Goal: Task Accomplishment & Management: Use online tool/utility

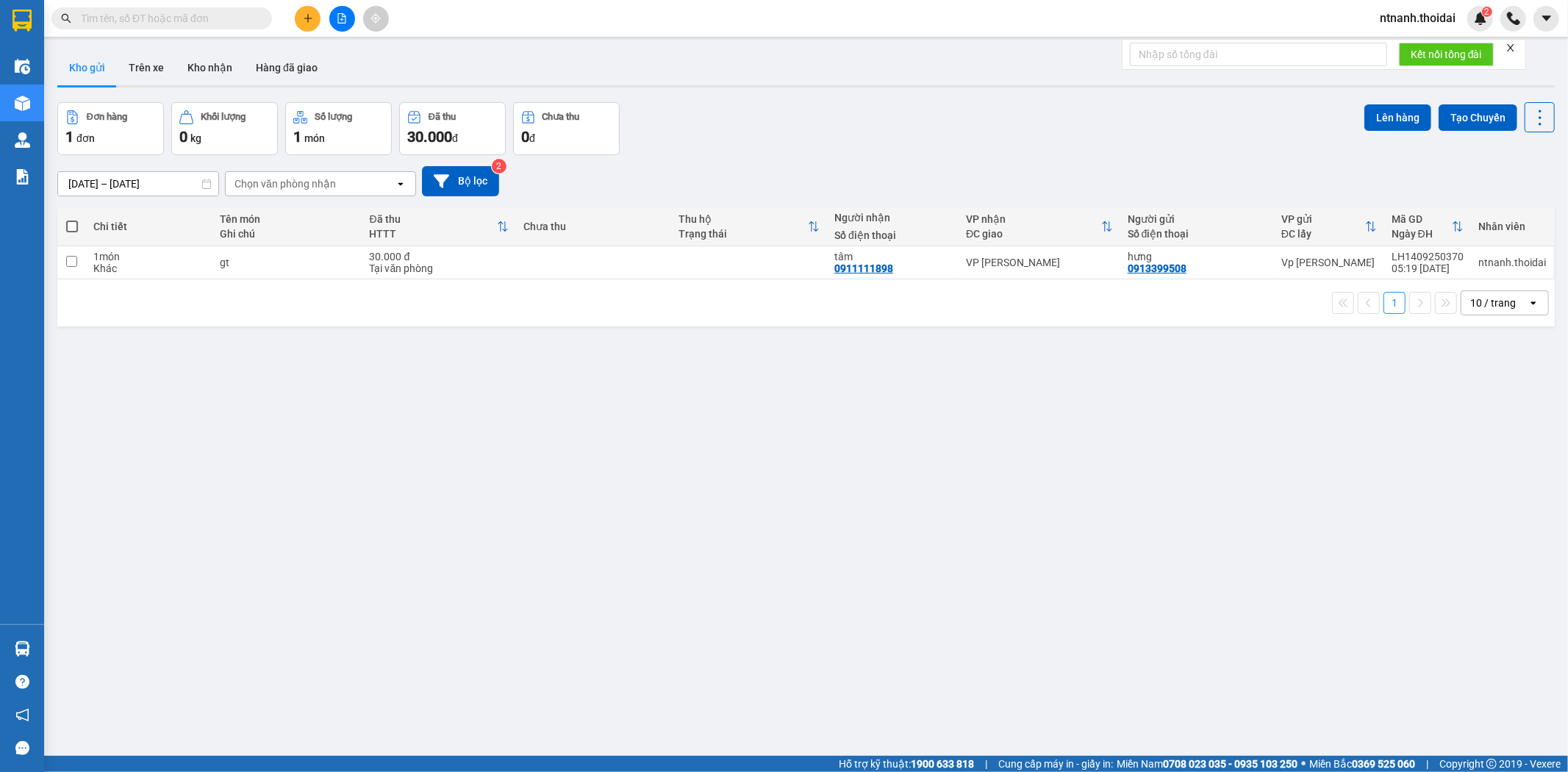
click at [127, 270] on div "Khác" at bounding box center [149, 269] width 111 height 12
checkbox input "true"
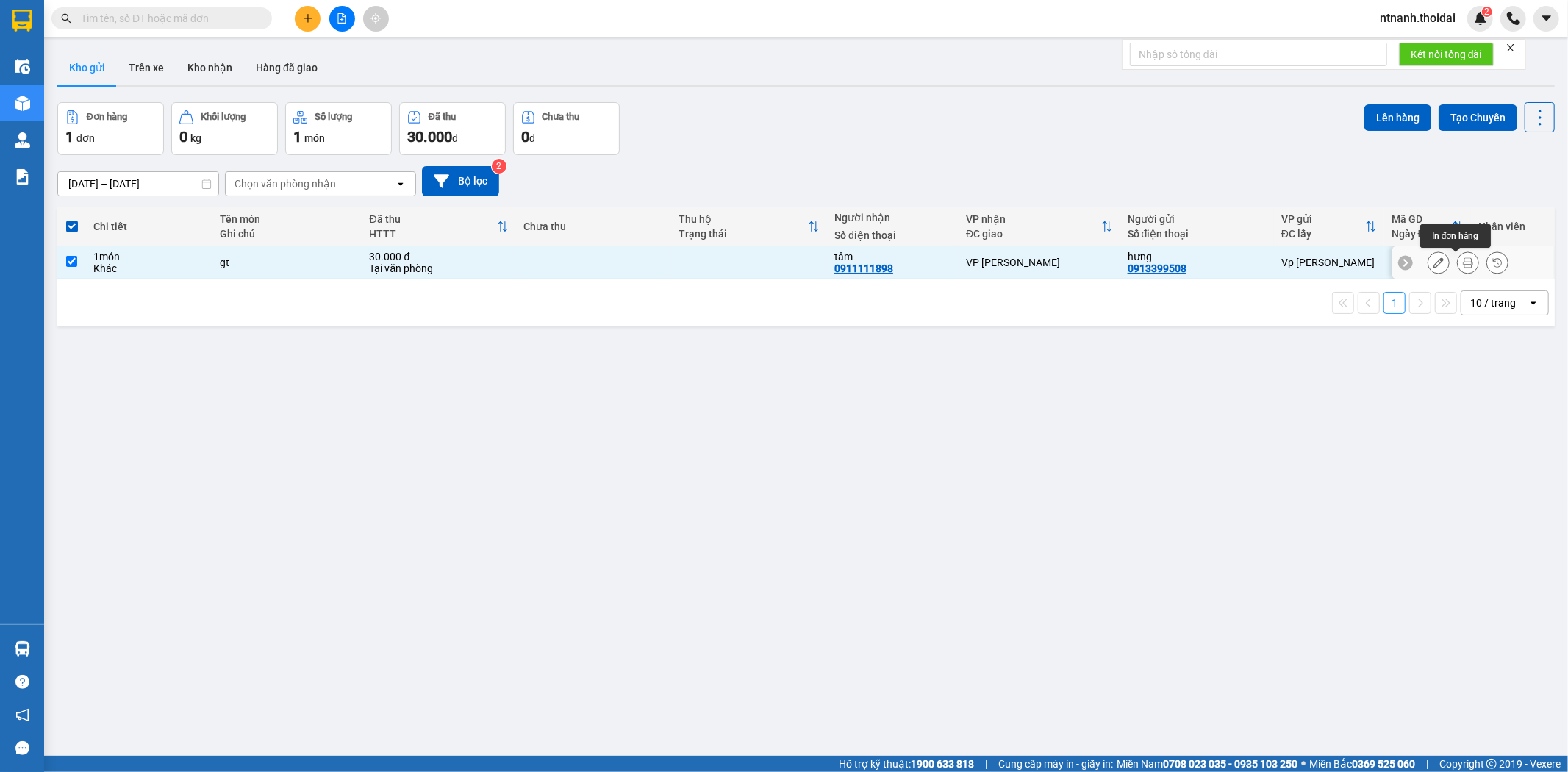
click at [1464, 267] on icon at bounding box center [1469, 263] width 10 height 10
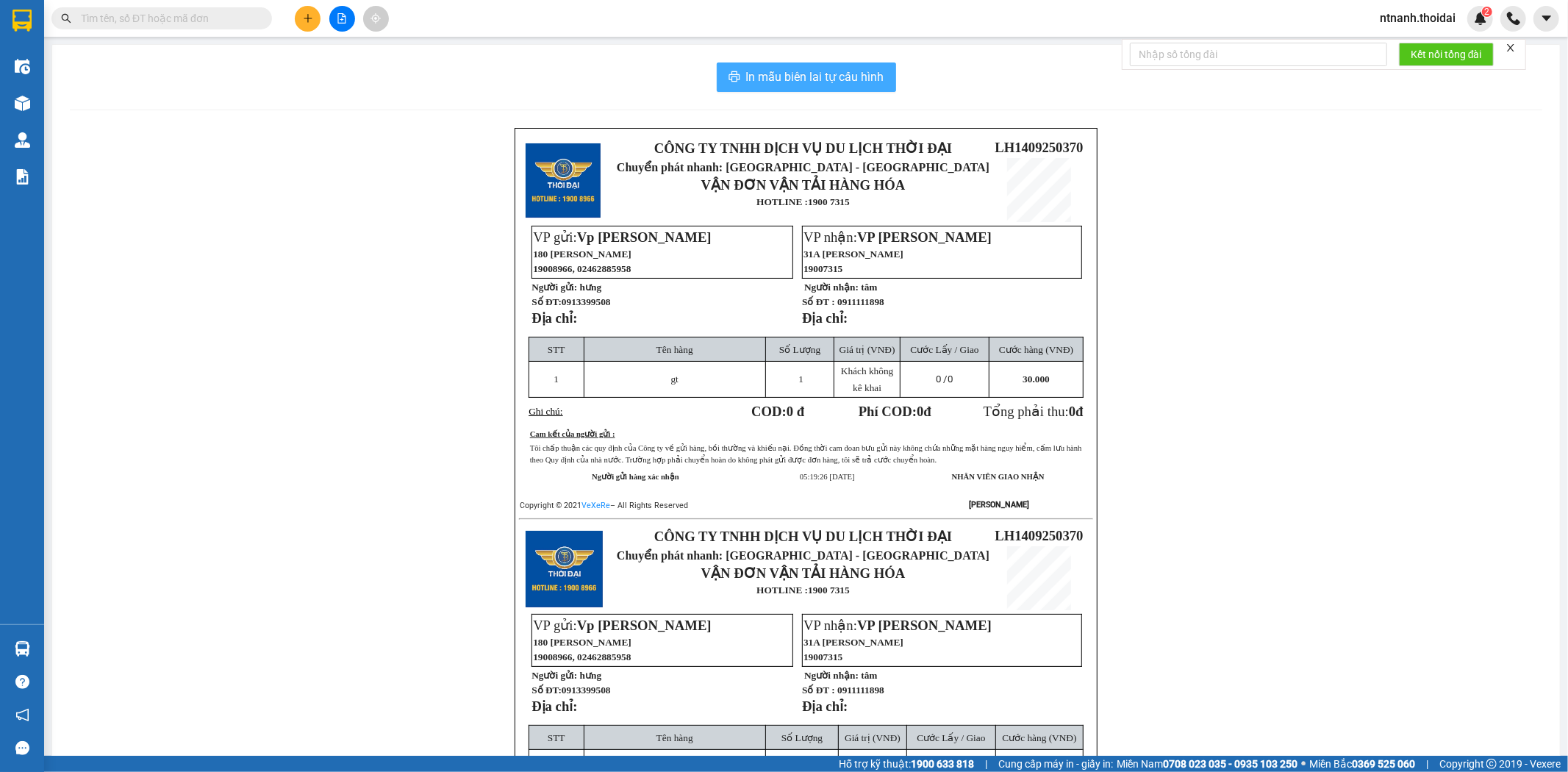
click at [806, 81] on span "In mẫu biên lai tự cấu hình" at bounding box center [815, 77] width 138 height 18
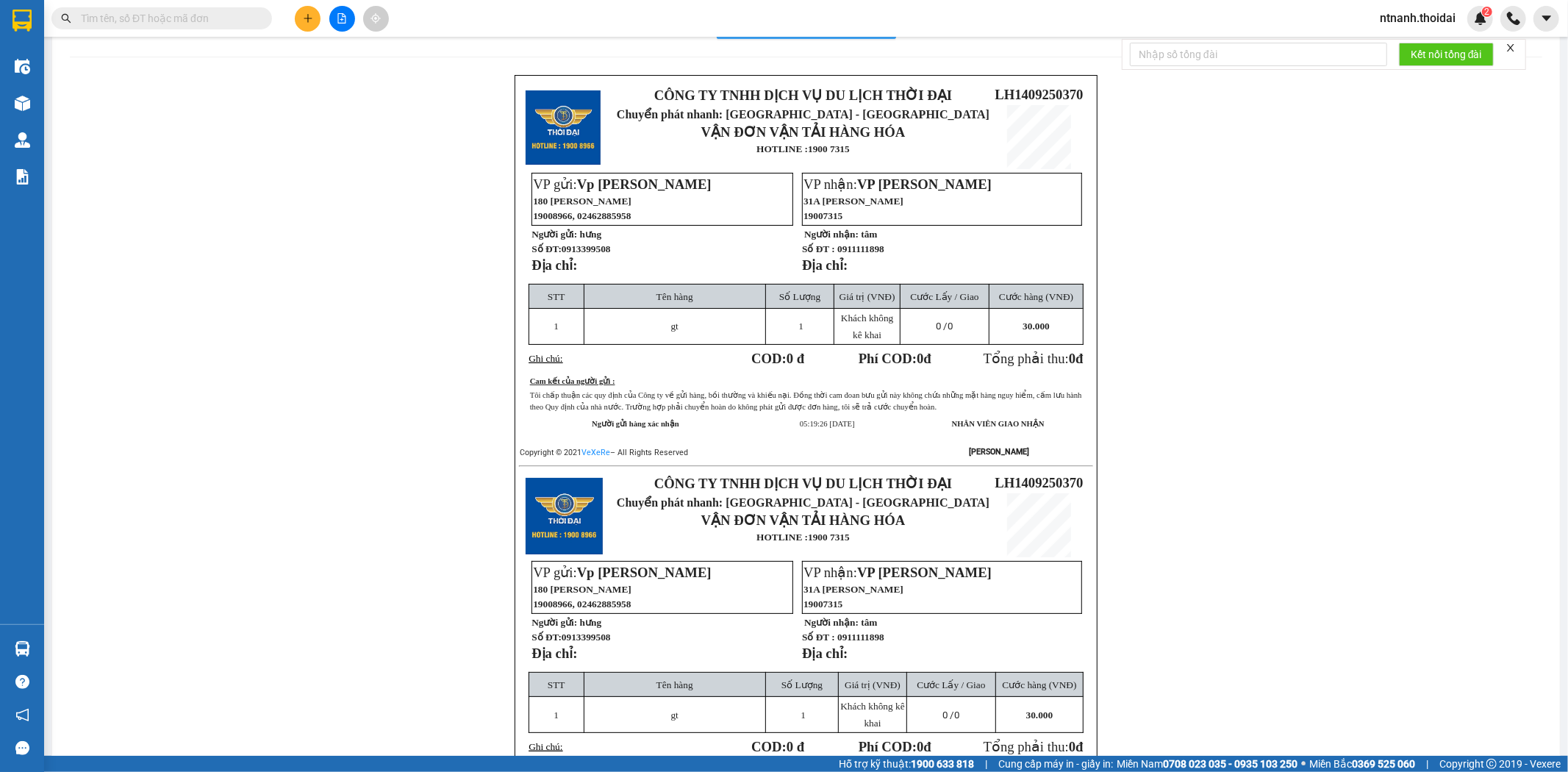
scroll to position [135, 0]
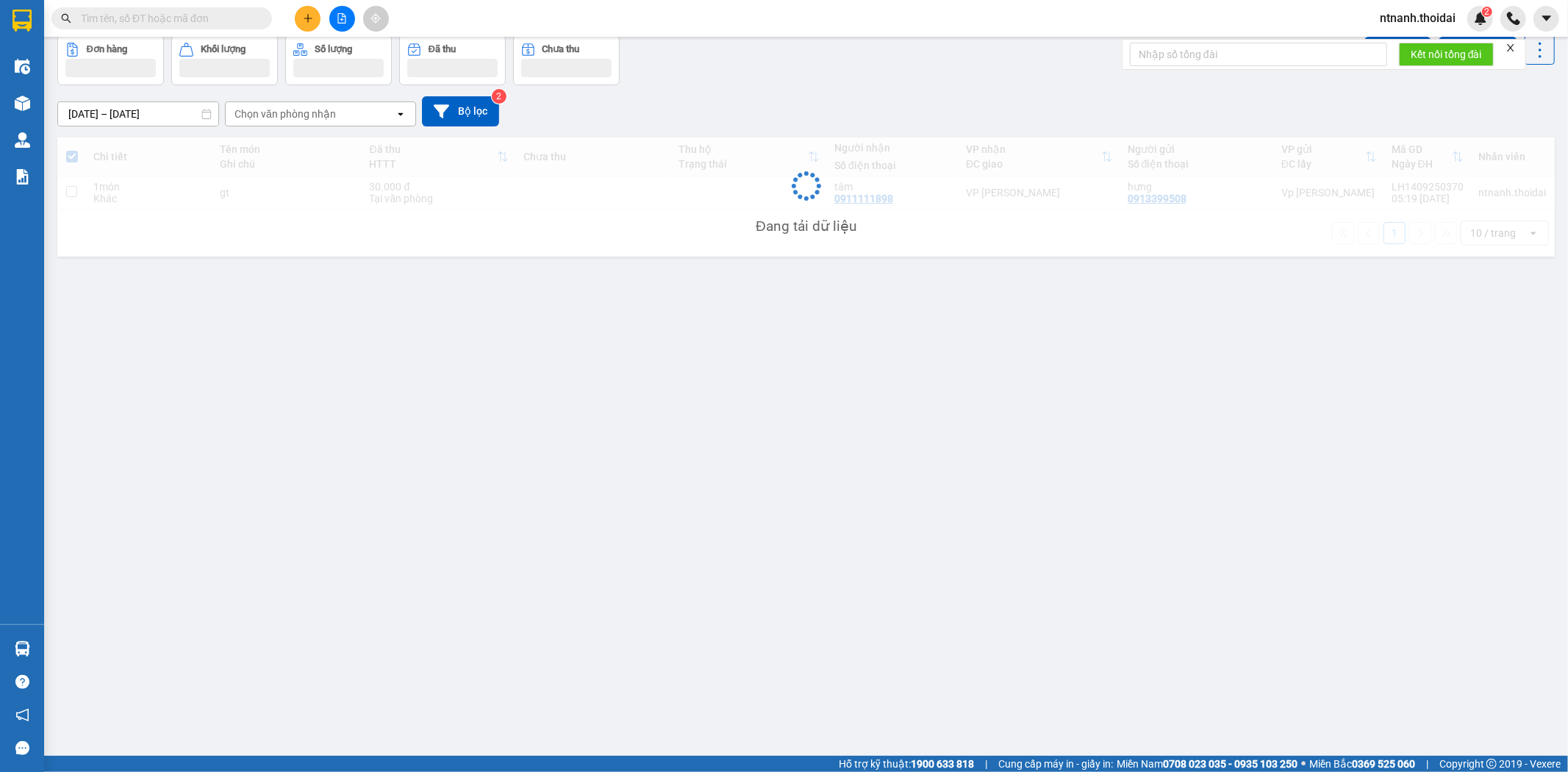
scroll to position [68, 0]
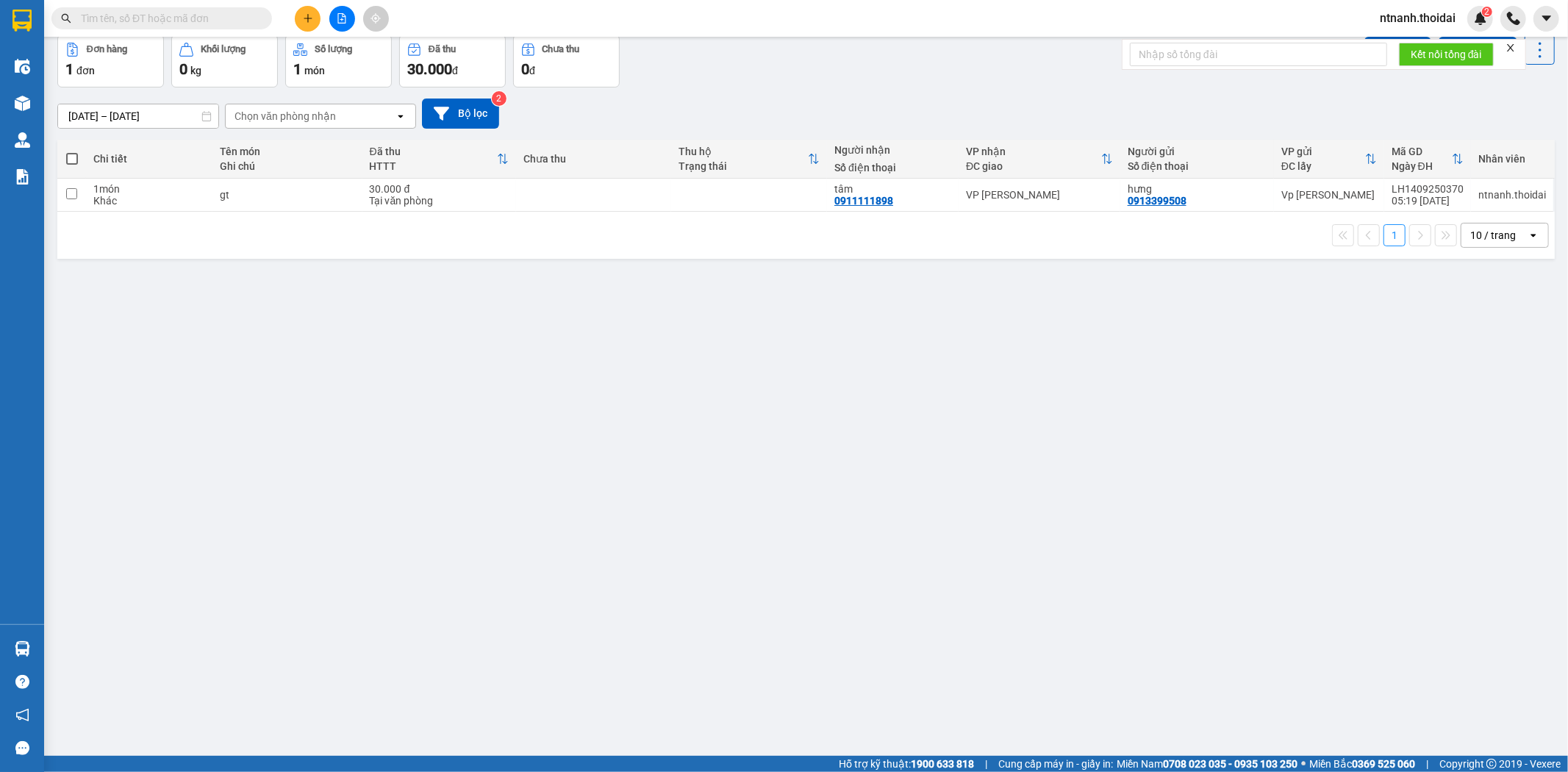
click at [555, 350] on div "ver 1.8.143 Kho gửi Trên xe Kho nhận Hàng đã giao Đơn hàng 1 đơn Khối lượng 0 k…" at bounding box center [806, 362] width 1509 height 772
click at [557, 342] on div "ver 1.8.143 Kho gửi Trên xe Kho nhận Hàng đã giao Đơn hàng 1 đơn Khối lượng 0 k…" at bounding box center [806, 362] width 1509 height 772
click at [495, 438] on div "ver 1.8.143 Kho gửi Trên xe Kho nhận Hàng đã giao Đơn hàng 1 đơn Khối lượng 0 k…" at bounding box center [806, 362] width 1509 height 772
click at [71, 203] on td at bounding box center [72, 195] width 29 height 33
checkbox input "true"
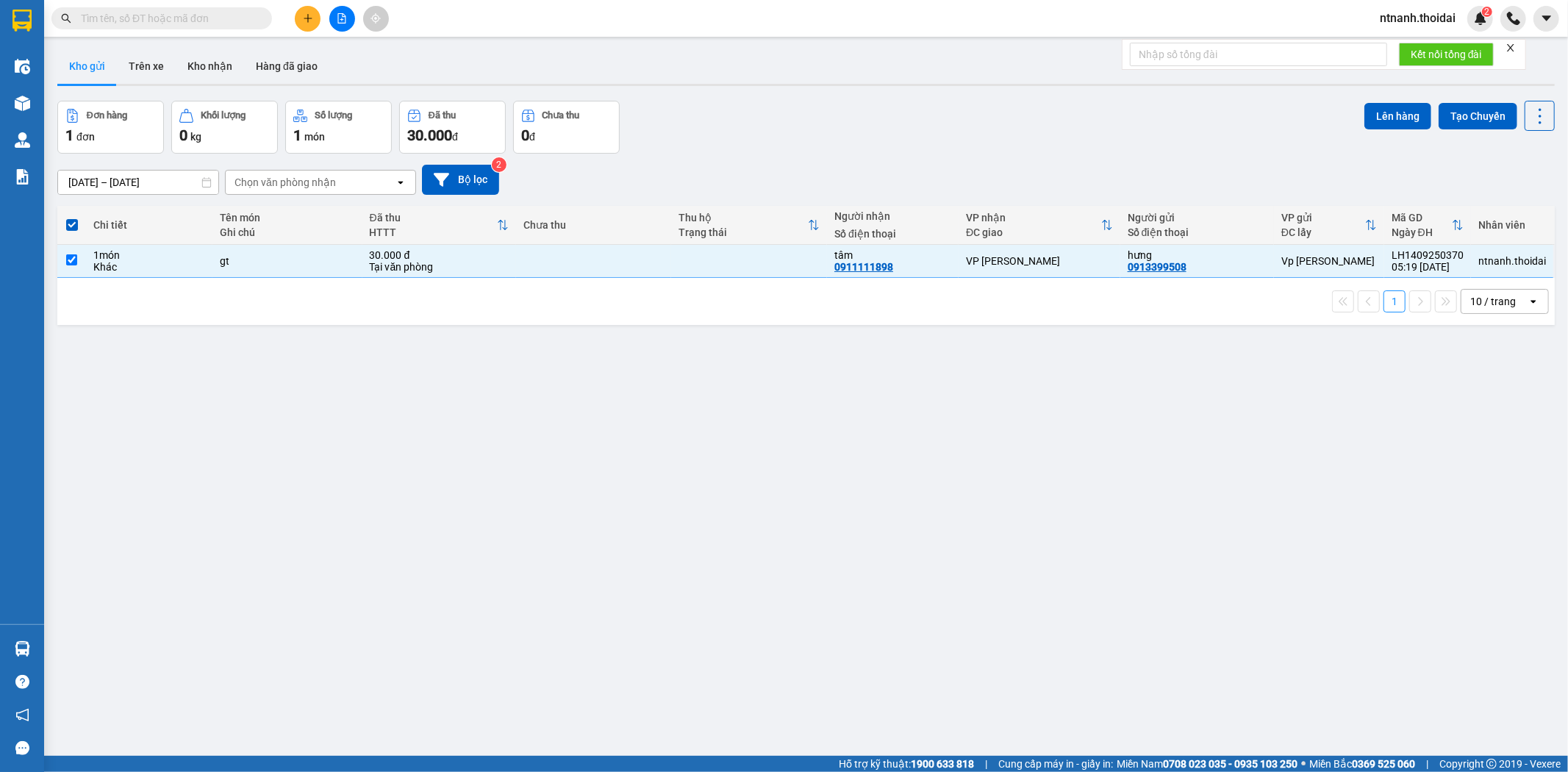
scroll to position [0, 0]
click at [1384, 126] on button "Lên hàng" at bounding box center [1398, 117] width 67 height 27
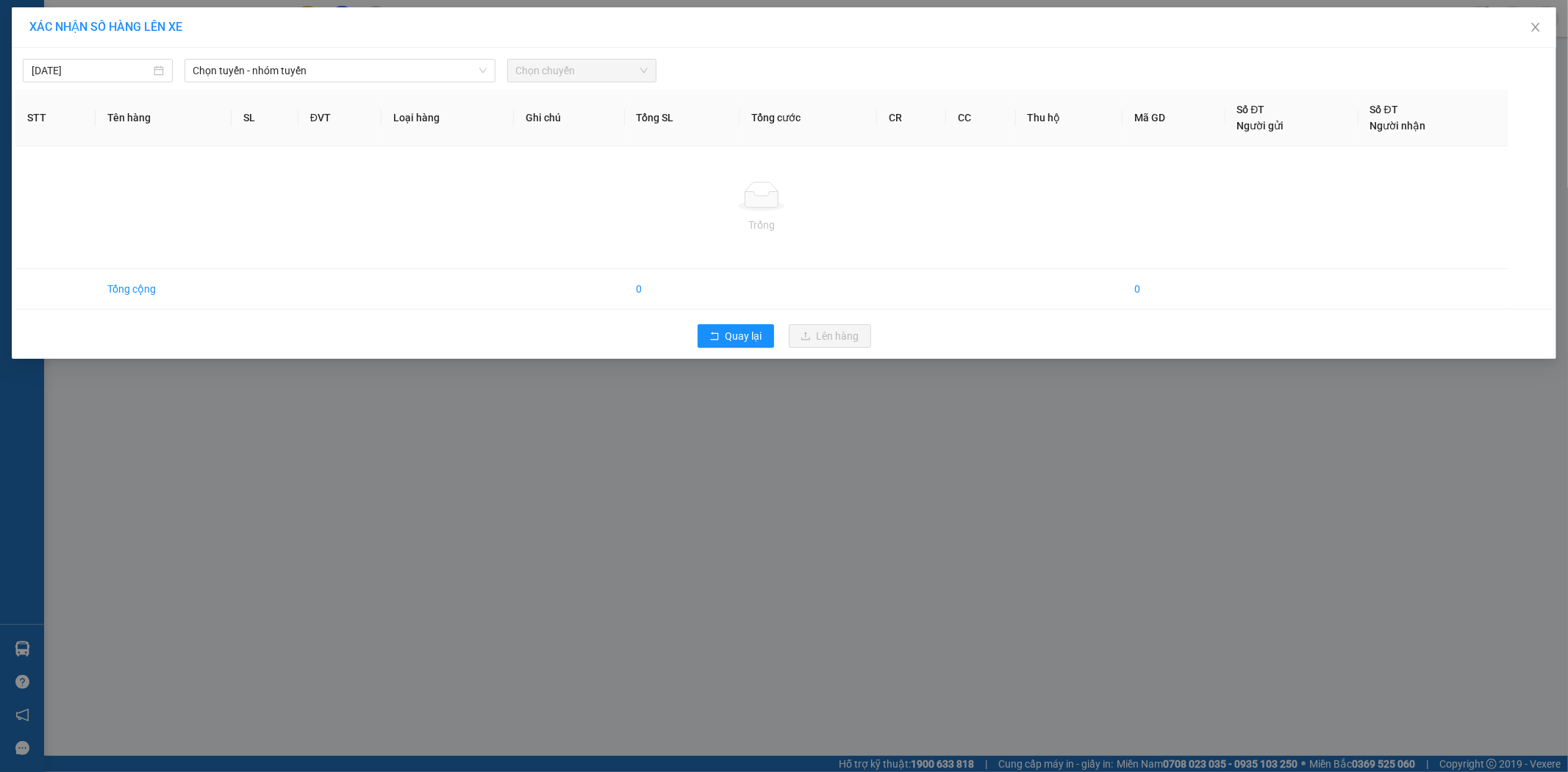
click at [606, 68] on span "Chọn chuyến" at bounding box center [582, 71] width 132 height 22
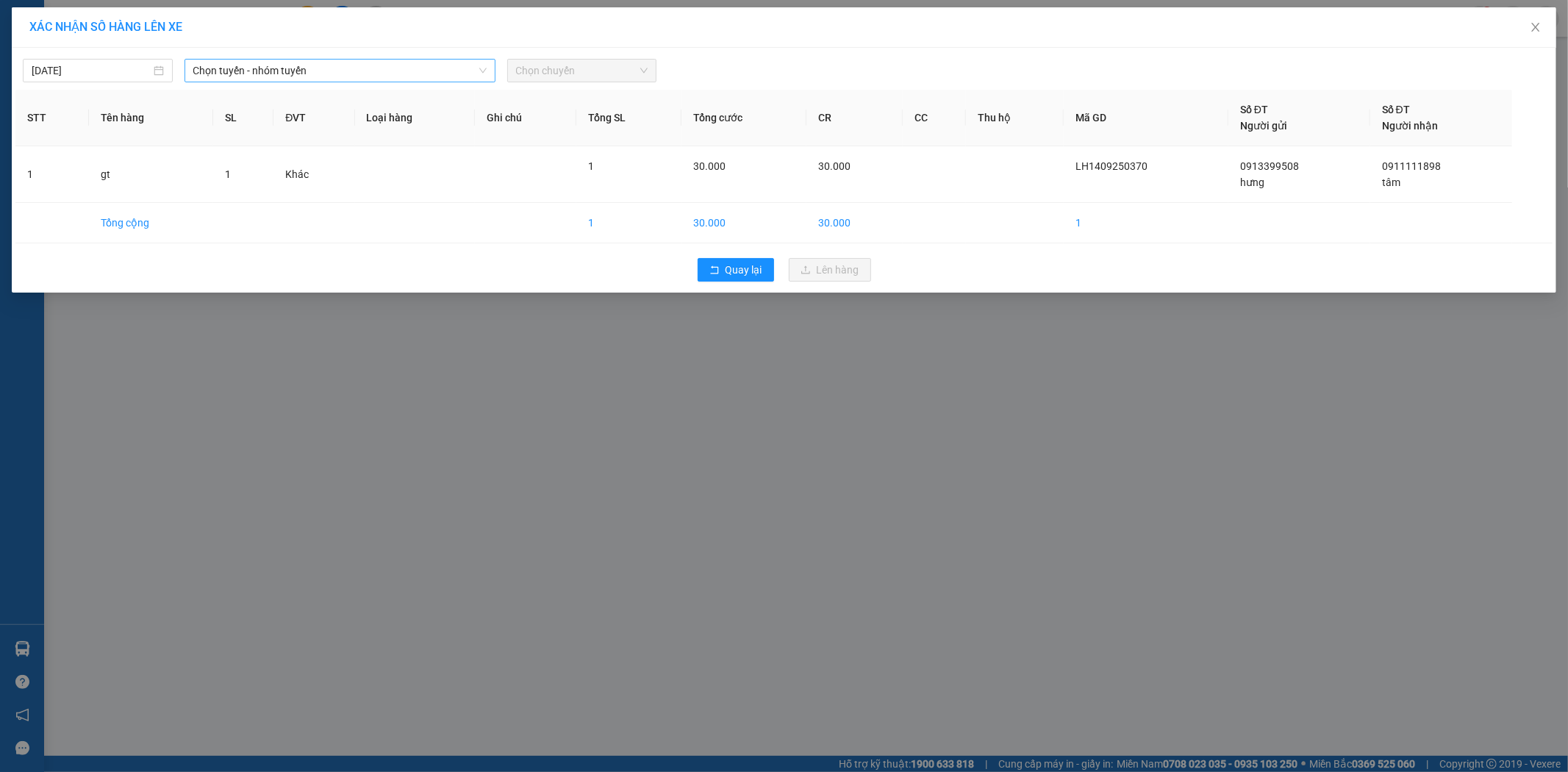
click at [342, 75] on span "Chọn tuyến - nhóm tuyến" at bounding box center [339, 71] width 294 height 22
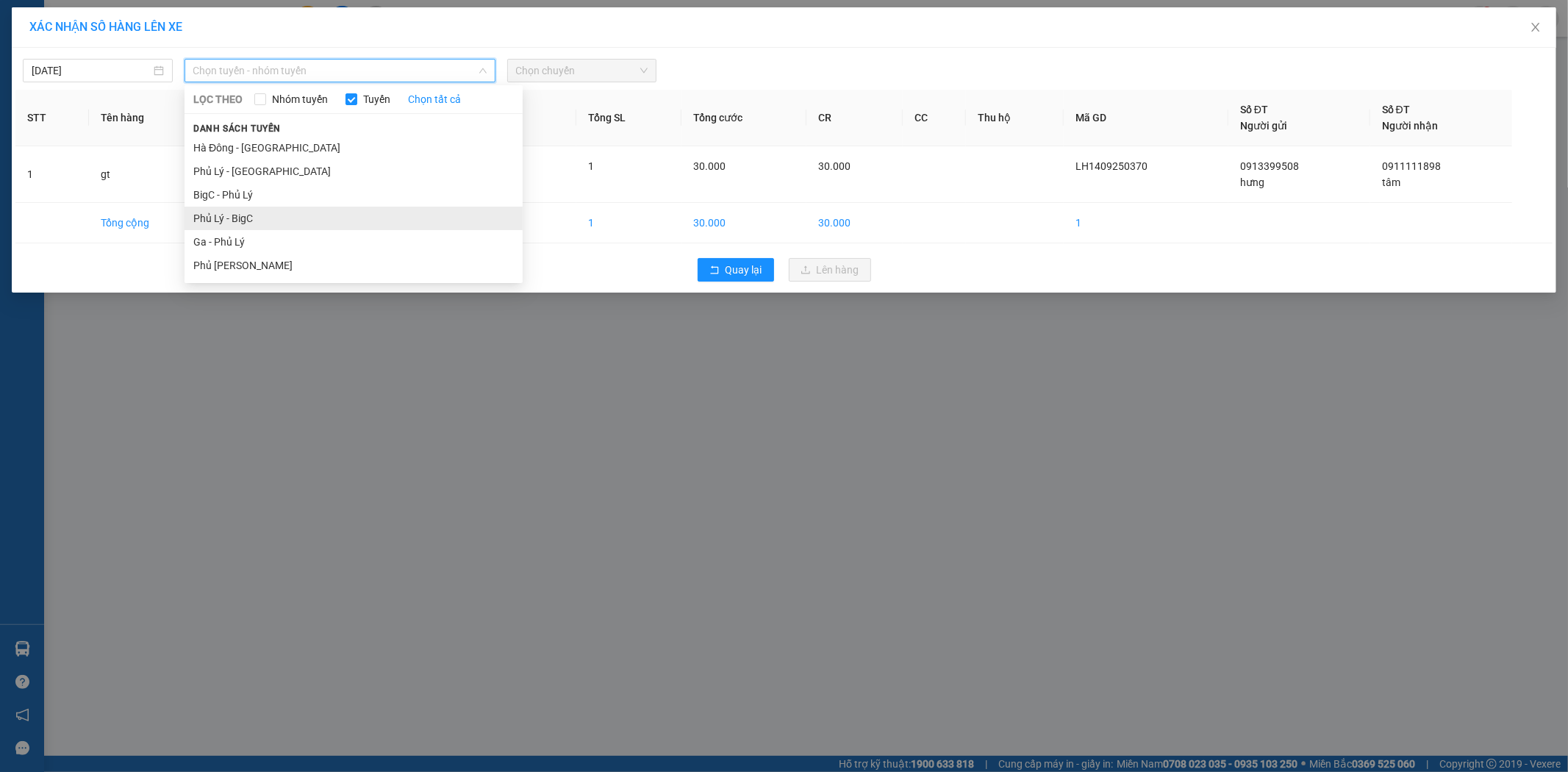
click at [241, 212] on ul "Hà Đông - [GEOGRAPHIC_DATA] Phủ Lý - Hà Đông BigC - Phủ [PERSON_NAME] [PERSON_N…" at bounding box center [353, 207] width 338 height 141
click at [363, 224] on li "Phủ Lý - BigC" at bounding box center [353, 219] width 338 height 24
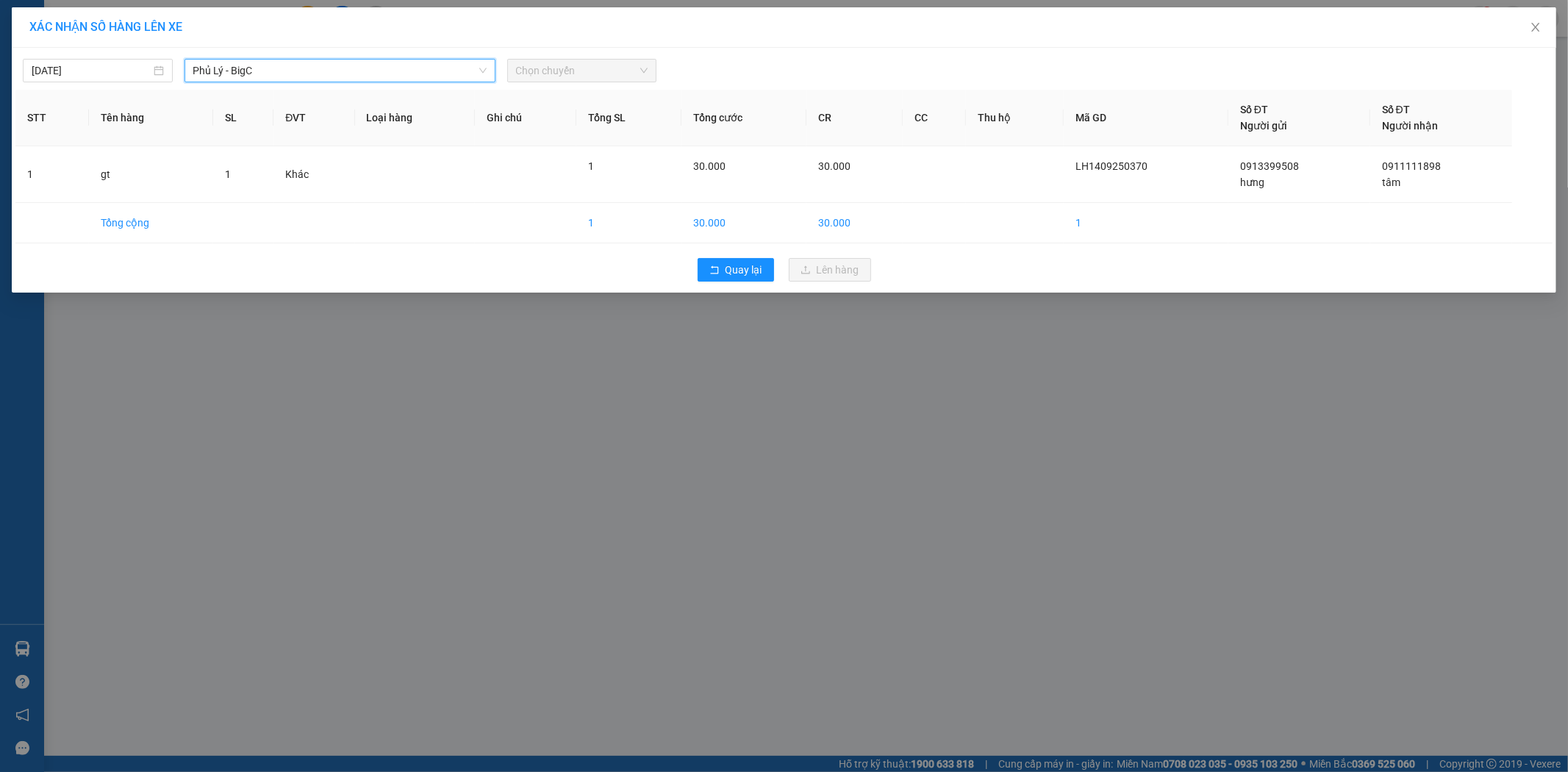
click at [548, 71] on span "Chọn chuyến" at bounding box center [582, 71] width 132 height 22
click at [41, 78] on input "[DATE]" at bounding box center [92, 71] width 119 height 16
type input "[DATE]"
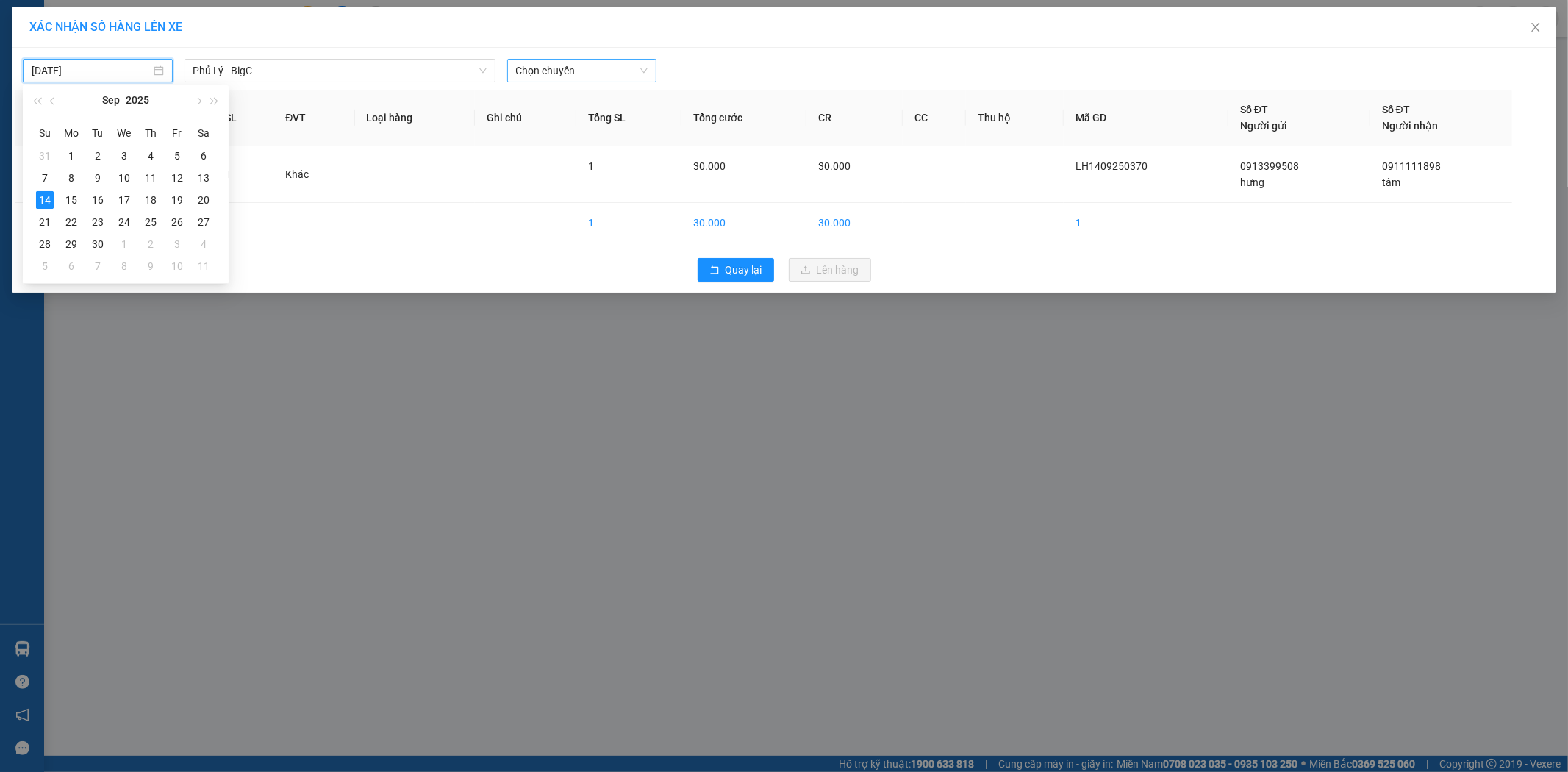
click at [647, 76] on span "Chọn chuyến" at bounding box center [582, 71] width 132 height 22
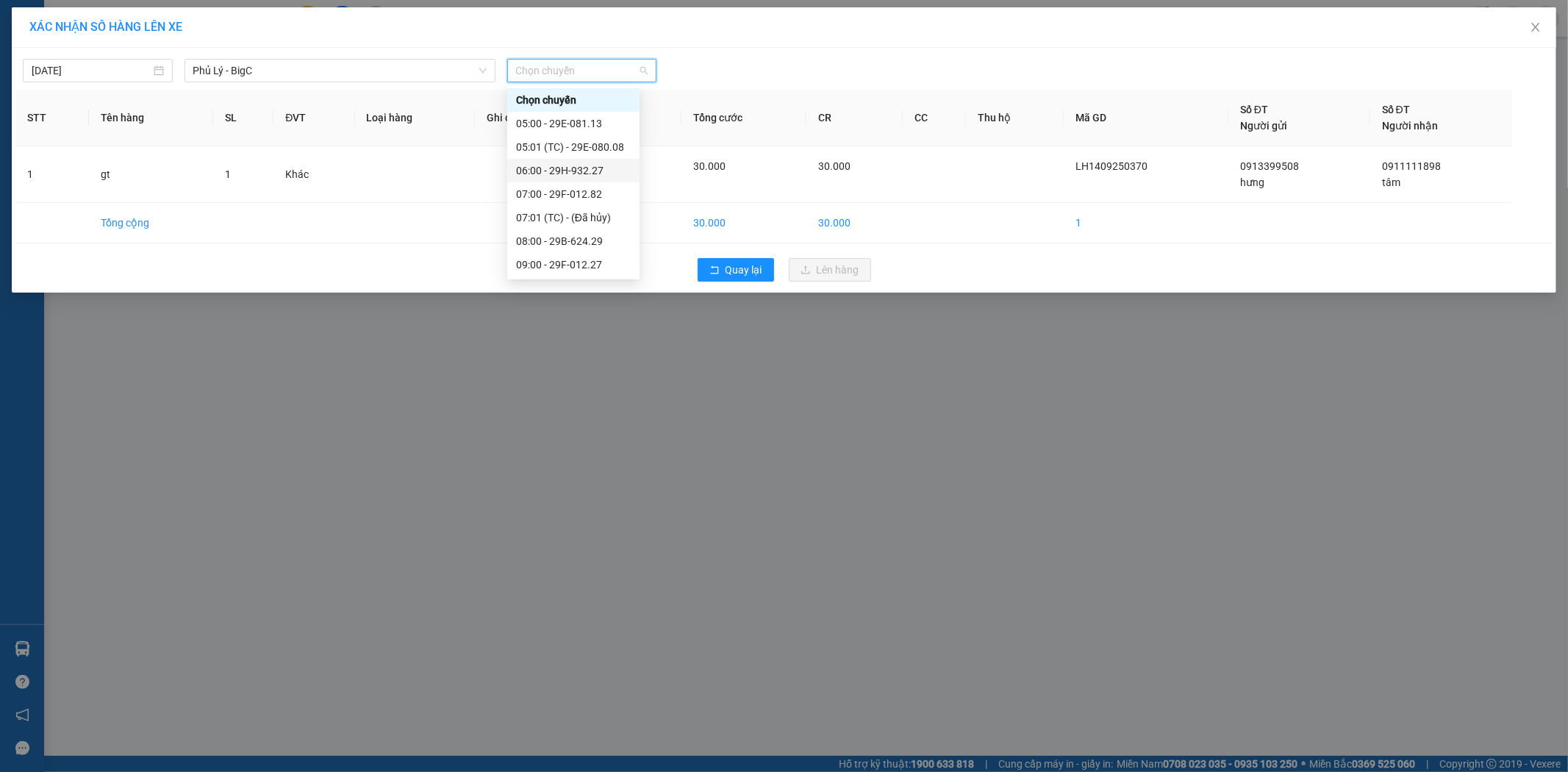
drag, startPoint x: 568, startPoint y: 196, endPoint x: 589, endPoint y: 169, distance: 34.2
click at [589, 169] on div "Chọn chuyến 05:00 - 29E-081.13 05:01 (TC) - 29E-080.08 06:00 - 29H-932.27 07:00…" at bounding box center [573, 394] width 132 height 612
click at [589, 169] on div "06:00 - 29H-932.27" at bounding box center [573, 170] width 114 height 16
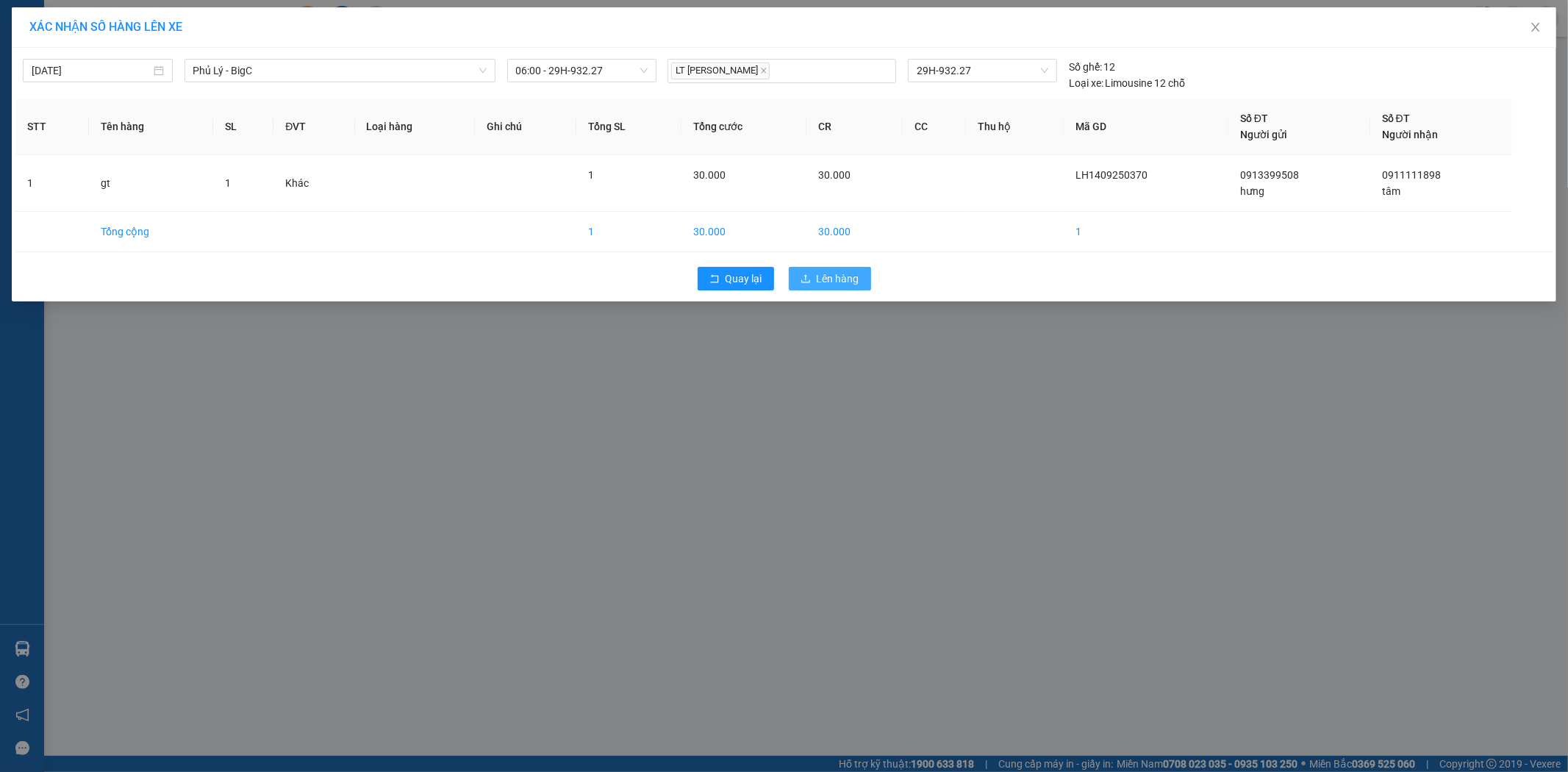
click at [837, 275] on span "Lên hàng" at bounding box center [838, 279] width 43 height 16
